Goal: Task Accomplishment & Management: Manage account settings

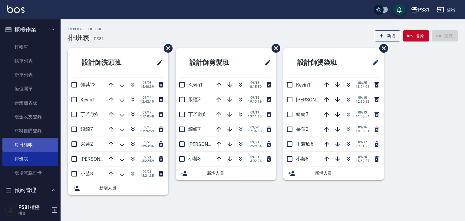
drag, startPoint x: 0, startPoint y: 112, endPoint x: 23, endPoint y: 147, distance: 42.5
click at [23, 147] on nav "櫃檯作業 打帳單 帳單列表 掛單列表 座位開單 營業儀表板 現金收支登錄 材料自購登錄 每日結帳 排班表 現場電腦打卡 預約管理 預約管理 單日預約紀錄 單週…" at bounding box center [30, 109] width 61 height 180
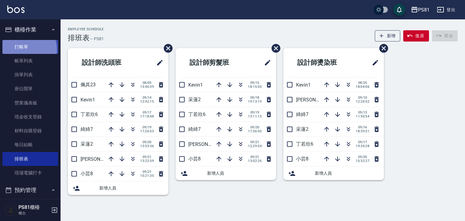
click at [22, 49] on link "打帳單" at bounding box center [30, 47] width 56 height 14
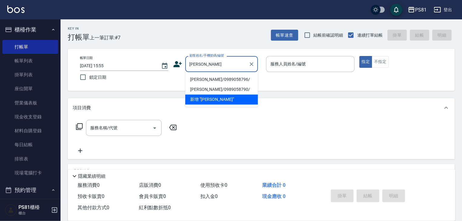
click at [218, 79] on li "[PERSON_NAME]/0989058796/" at bounding box center [221, 79] width 73 height 10
type input "[PERSON_NAME]/0989058796/"
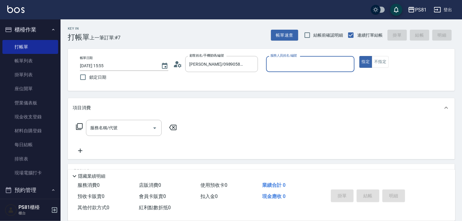
type input "[PERSON_NAME]-3"
click at [142, 134] on div "服務名稱/代號" at bounding box center [124, 128] width 76 height 16
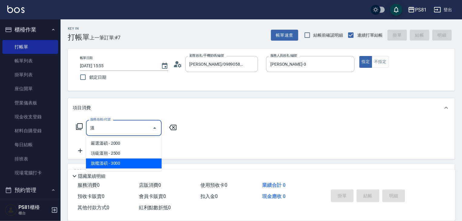
click at [127, 164] on span "旗艦溫碩 - 3000" at bounding box center [124, 164] width 76 height 10
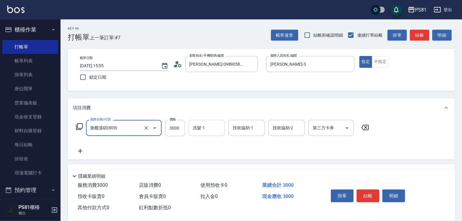
type input "旗艦溫碩(809)"
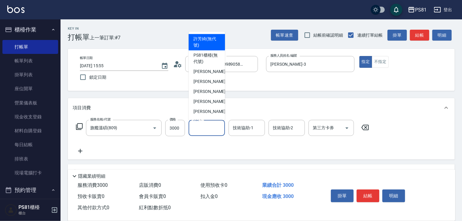
click at [191, 127] on input "洗髮-1" at bounding box center [206, 128] width 31 height 11
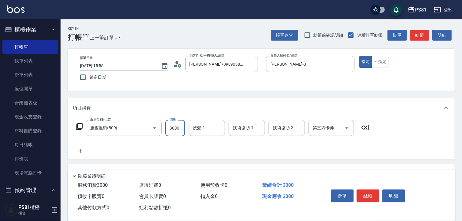
click at [182, 123] on input "3000" at bounding box center [175, 128] width 20 height 16
type input "3700"
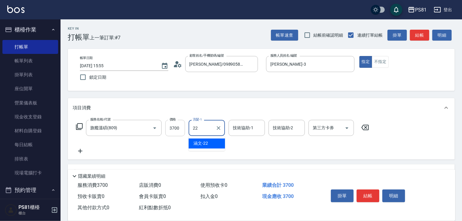
type input "涵文-22"
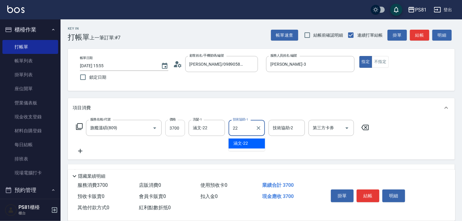
type input "涵文-22"
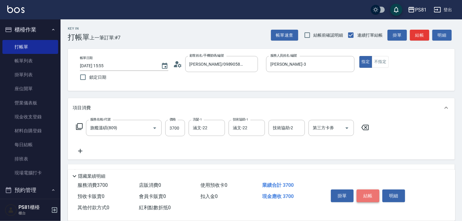
click at [368, 194] on button "結帳" at bounding box center [368, 196] width 23 height 13
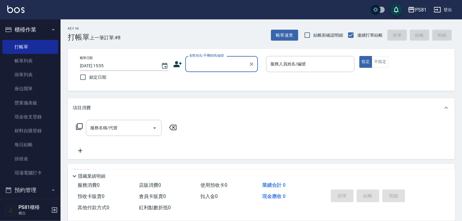
click at [213, 68] on input "顧客姓名/手機號碼/編號" at bounding box center [217, 64] width 58 height 11
click at [220, 61] on input "顧客姓名/手機號碼/編號" at bounding box center [217, 64] width 58 height 11
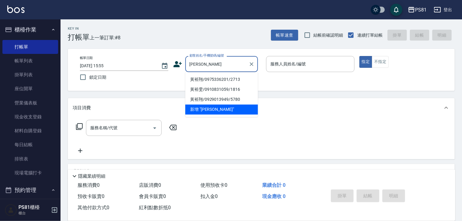
type input "黃"
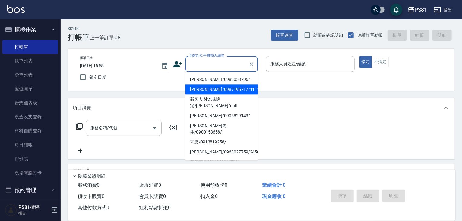
click at [221, 93] on li "[PERSON_NAME]/0987195717/111111" at bounding box center [221, 89] width 73 height 10
type input "[PERSON_NAME]/0987195717/111111"
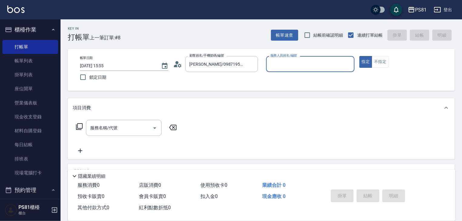
click at [277, 65] on input "服務人員姓名/編號" at bounding box center [310, 64] width 83 height 11
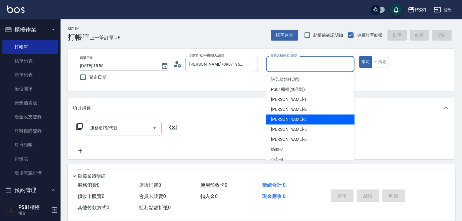
click at [281, 117] on span "[PERSON_NAME] -3" at bounding box center [289, 119] width 36 height 6
type input "[PERSON_NAME]-3"
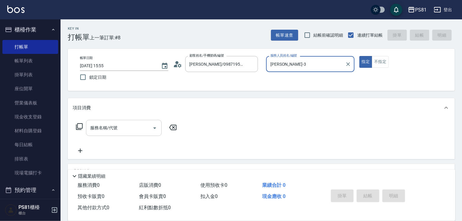
drag, startPoint x: 98, startPoint y: 128, endPoint x: 101, endPoint y: 128, distance: 3.0
click at [98, 128] on input "服務名稱/代號" at bounding box center [119, 128] width 61 height 11
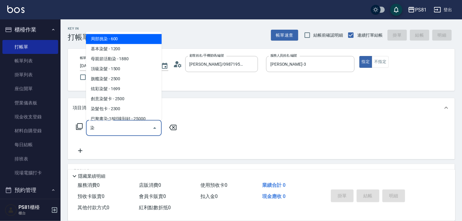
click at [127, 51] on span "基本染髮 - 1200" at bounding box center [124, 49] width 76 height 10
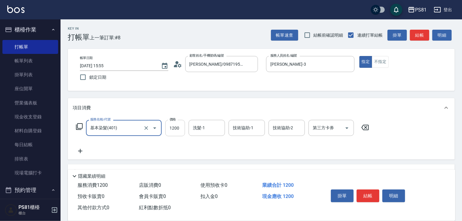
type input "基本染髮(401)"
click at [184, 129] on input "1200" at bounding box center [175, 128] width 20 height 16
type input "2600"
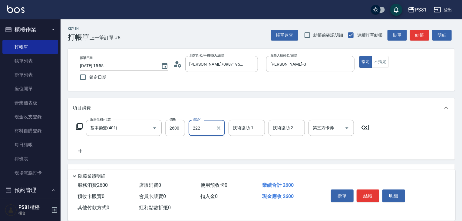
type input "222"
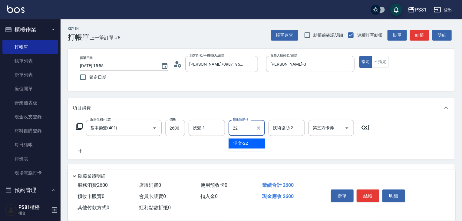
type input "涵文-22"
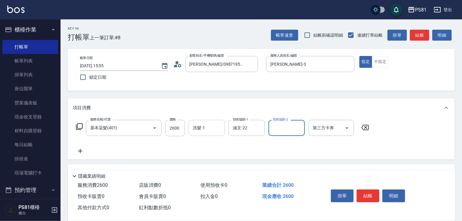
click at [200, 121] on div "洗髮-1" at bounding box center [207, 128] width 36 height 16
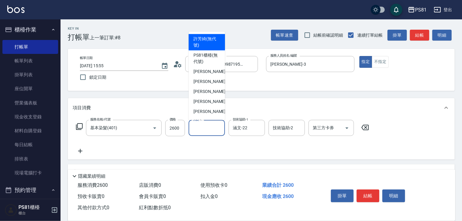
click at [200, 124] on input "洗髮-1" at bounding box center [206, 128] width 31 height 11
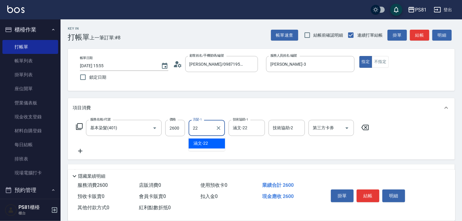
type input "涵文-22"
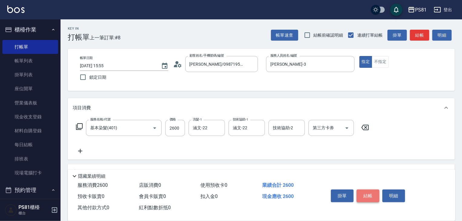
click at [374, 194] on button "結帳" at bounding box center [368, 196] width 23 height 13
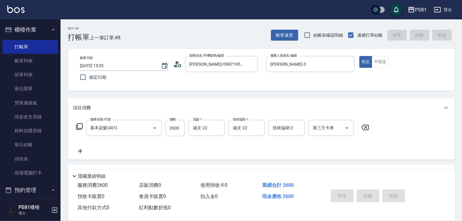
type input "[DATE] 15:56"
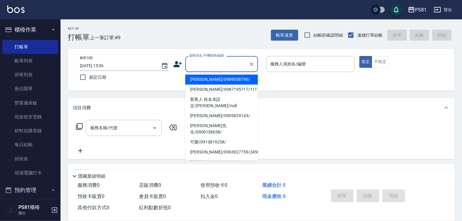
click at [241, 64] on input "顧客姓名/手機號碼/編號" at bounding box center [217, 64] width 58 height 11
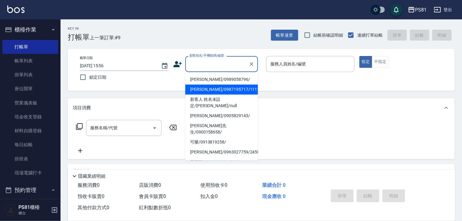
drag, startPoint x: 216, startPoint y: 88, endPoint x: 303, endPoint y: 53, distance: 93.1
click at [217, 87] on li "[PERSON_NAME]/0987195717/111111" at bounding box center [221, 89] width 73 height 10
type input "[PERSON_NAME]/0987195717/111111"
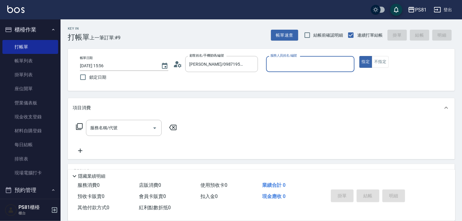
drag, startPoint x: 299, startPoint y: 61, endPoint x: 297, endPoint y: 68, distance: 7.8
click at [298, 64] on input "服務人員姓名/編號" at bounding box center [310, 64] width 83 height 11
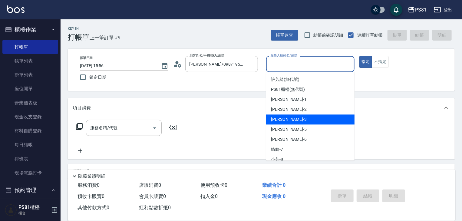
click at [279, 118] on span "[PERSON_NAME] -3" at bounding box center [289, 119] width 36 height 6
type input "[PERSON_NAME]-3"
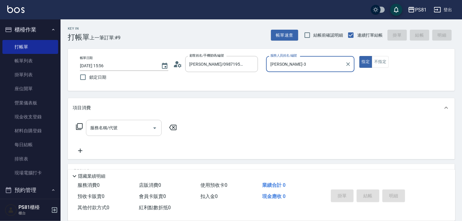
click at [137, 134] on div "服務名稱/代號" at bounding box center [124, 128] width 76 height 16
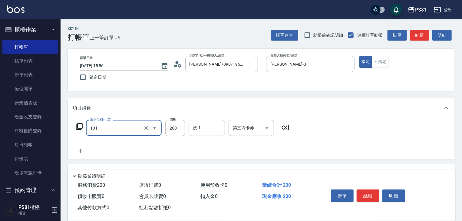
type input "一般洗髮(101)"
click at [200, 126] on input "洗-1" at bounding box center [206, 128] width 31 height 11
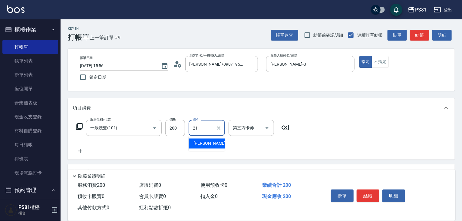
type input "Q比-21"
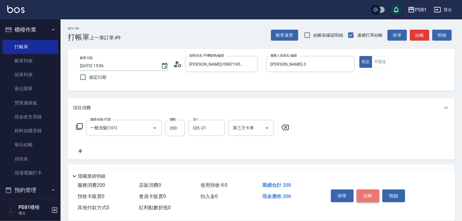
click at [367, 193] on button "結帳" at bounding box center [368, 196] width 23 height 13
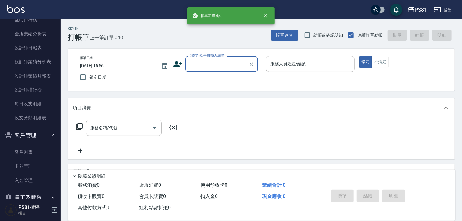
scroll to position [246, 0]
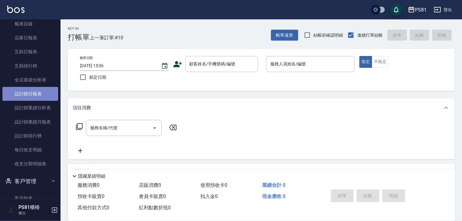
click at [39, 93] on link "設計師日報表" at bounding box center [30, 94] width 56 height 14
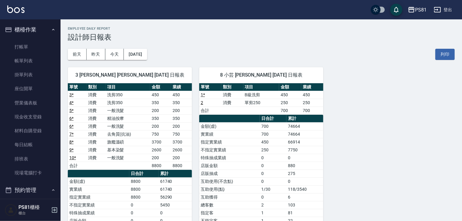
drag, startPoint x: 60, startPoint y: 10, endPoint x: 61, endPoint y: 13, distance: 3.7
click at [60, 10] on div "PS81 登出" at bounding box center [231, 9] width 462 height 19
click at [19, 45] on link "打帳單" at bounding box center [30, 47] width 56 height 14
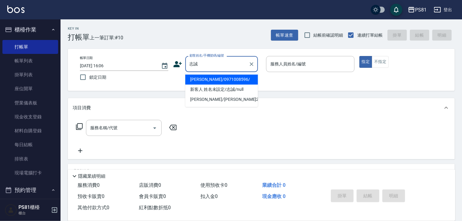
type input "[PERSON_NAME]/0971008596/"
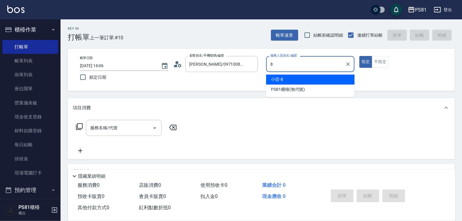
type input "小芸-8"
type button "true"
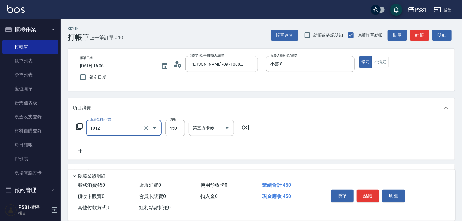
type input "B級洗剪(1012)"
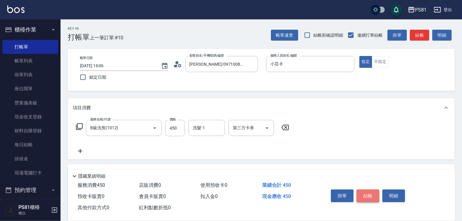
click at [368, 196] on button "結帳" at bounding box center [368, 196] width 23 height 13
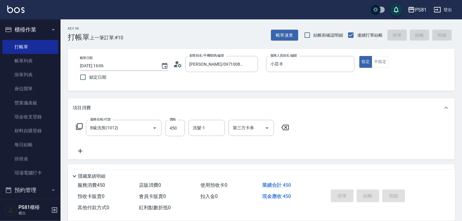
type input "[DATE] 16:13"
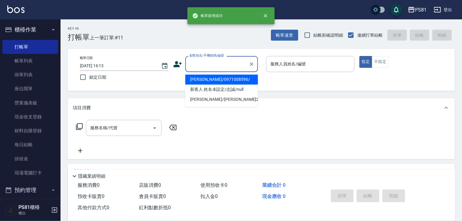
click at [221, 64] on input "顧客姓名/手機號碼/編號" at bounding box center [217, 64] width 58 height 11
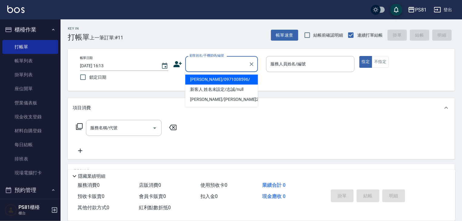
click at [173, 67] on div "帳單日期 [DATE] 16:13 鎖定日期 顧客姓名/手機號碼/編號 顧客姓名/手機號碼/編號 服務人員姓名/編號 服務人員姓名/編號 指定 不指定" at bounding box center [261, 70] width 372 height 28
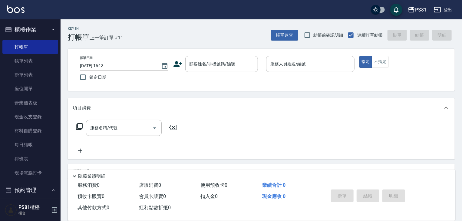
click at [176, 65] on icon at bounding box center [177, 64] width 8 height 6
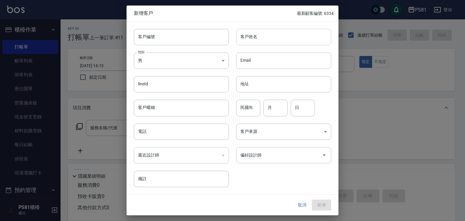
click at [273, 38] on input "客戶姓名" at bounding box center [283, 37] width 95 height 16
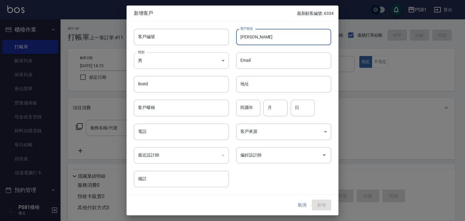
type input "[PERSON_NAME]"
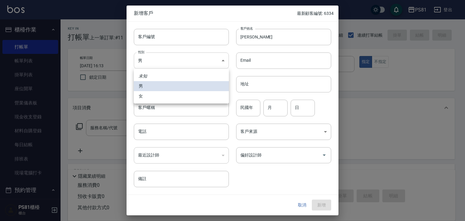
click at [207, 62] on body "PS81 登出 櫃檯作業 打帳單 帳單列表 掛單列表 座位開單 營業儀表板 現金收支登錄 材料自購登錄 每日結帳 排班表 現場電腦打卡 預約管理 預約管理 單…" at bounding box center [232, 147] width 465 height 294
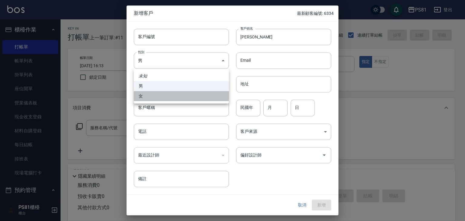
click at [149, 93] on li "女" at bounding box center [181, 96] width 95 height 10
type input "[DEMOGRAPHIC_DATA]"
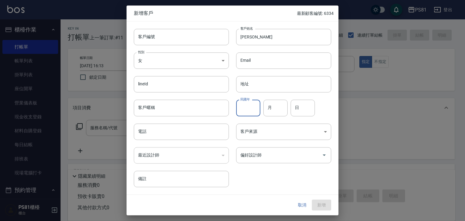
click at [259, 108] on input "民國年" at bounding box center [248, 108] width 24 height 16
type input "71"
type input "4"
type input "24"
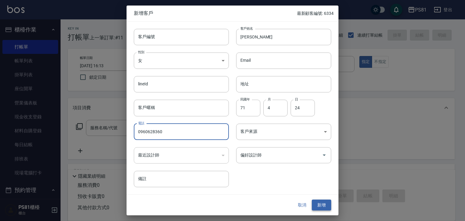
type input "0960628360"
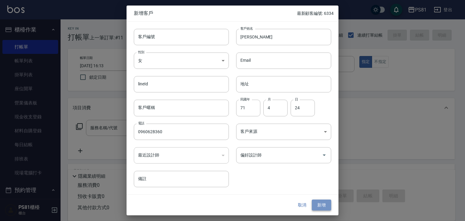
click at [326, 203] on button "新增" at bounding box center [321, 205] width 19 height 11
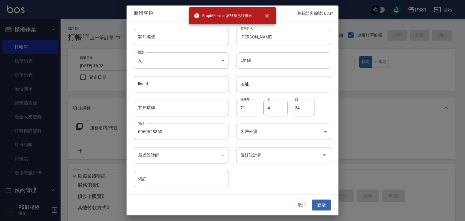
click at [302, 204] on button "取消" at bounding box center [301, 205] width 19 height 11
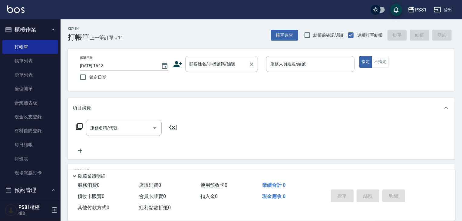
click at [208, 57] on div "顧客姓名/手機號碼/編號" at bounding box center [221, 64] width 73 height 16
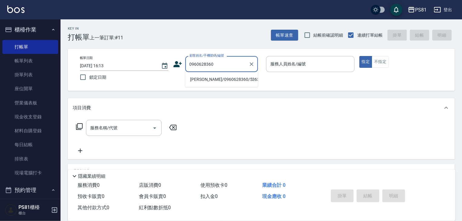
click at [216, 79] on li "[PERSON_NAME]/0960628360/5363" at bounding box center [221, 79] width 73 height 10
type input "[PERSON_NAME]/0960628360/5363"
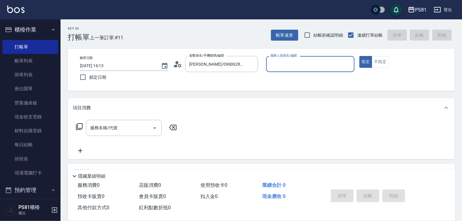
click at [307, 62] on input "服務人員姓名/編號" at bounding box center [310, 64] width 83 height 11
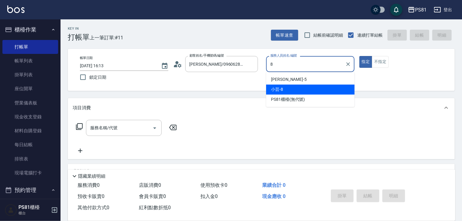
type input "小芸-8"
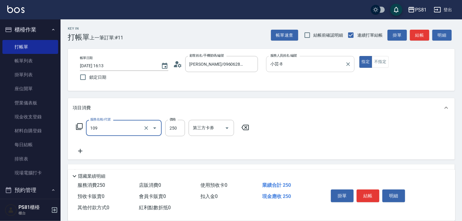
type input "控油AND護色洗(109)"
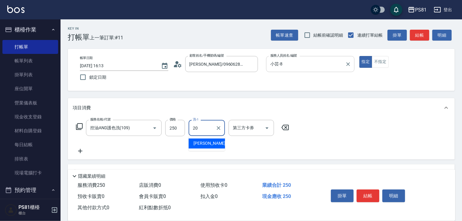
type input "[PERSON_NAME]-20"
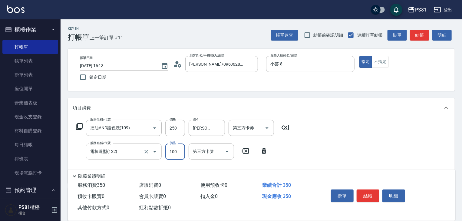
click at [123, 152] on input "電棒造型(122)" at bounding box center [115, 151] width 53 height 11
type input "剪[PERSON_NAME](121)"
click at [377, 195] on button "結帳" at bounding box center [368, 196] width 23 height 13
type input "[DATE] 16:14"
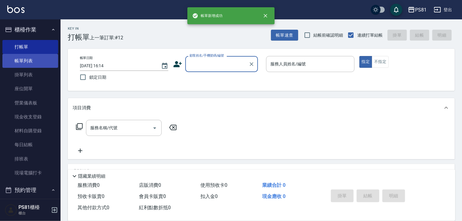
click at [19, 58] on link "帳單列表" at bounding box center [30, 61] width 56 height 14
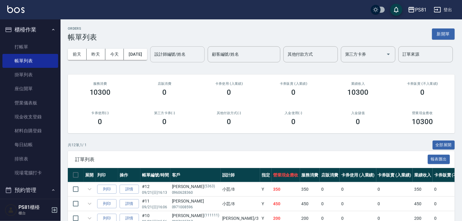
click at [153, 60] on input "設計師編號/姓名" at bounding box center [177, 54] width 49 height 11
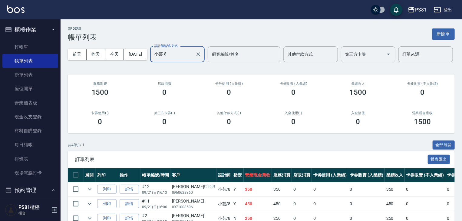
scroll to position [66, 0]
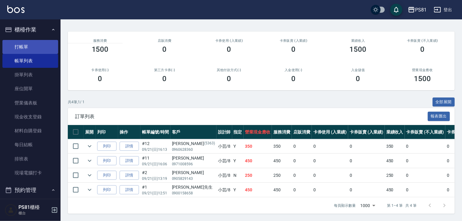
type input "小芸-8"
click at [27, 46] on link "打帳單" at bounding box center [30, 47] width 56 height 14
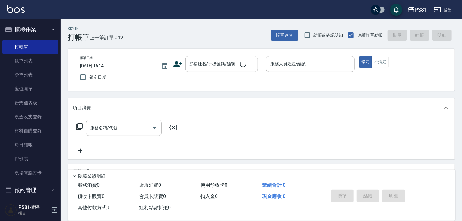
click at [117, 38] on span "上一筆訂單:#12" at bounding box center [107, 38] width 34 height 8
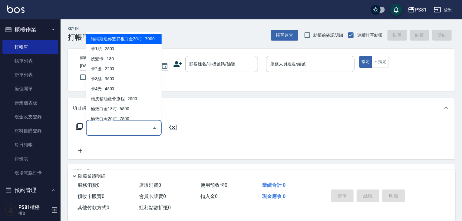
drag, startPoint x: 97, startPoint y: 133, endPoint x: 95, endPoint y: 130, distance: 3.3
click at [95, 131] on input "服務名稱/代號" at bounding box center [119, 128] width 61 height 11
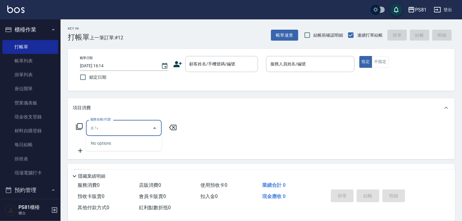
type input "溱"
type input "隨意"
click at [29, 156] on link "排班表" at bounding box center [30, 159] width 56 height 14
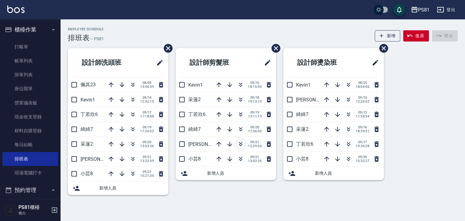
click at [241, 149] on button "button" at bounding box center [240, 144] width 15 height 15
